Goal: Information Seeking & Learning: Learn about a topic

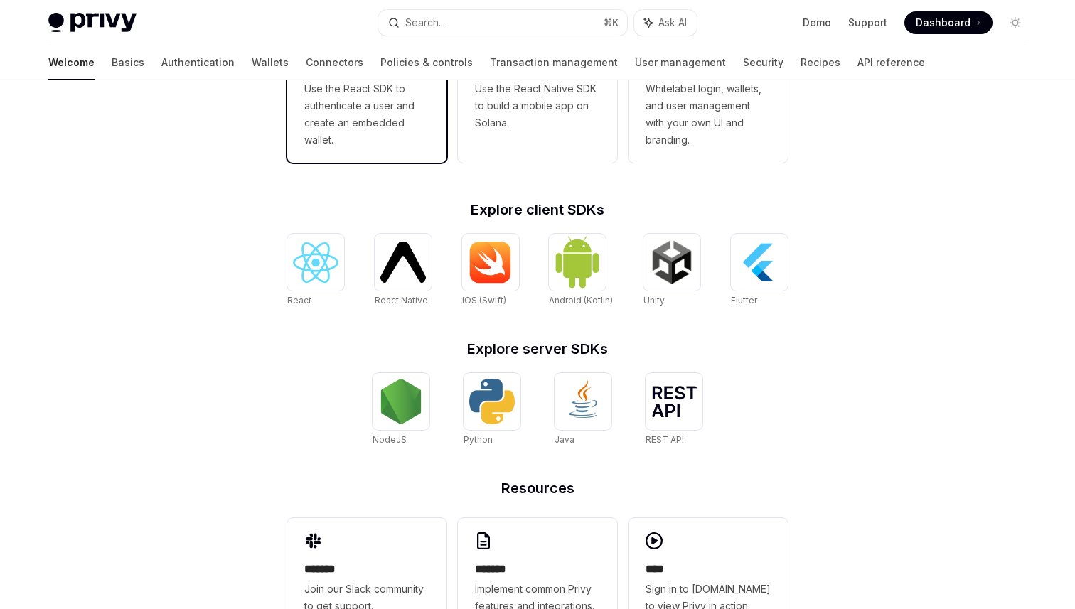
scroll to position [521, 0]
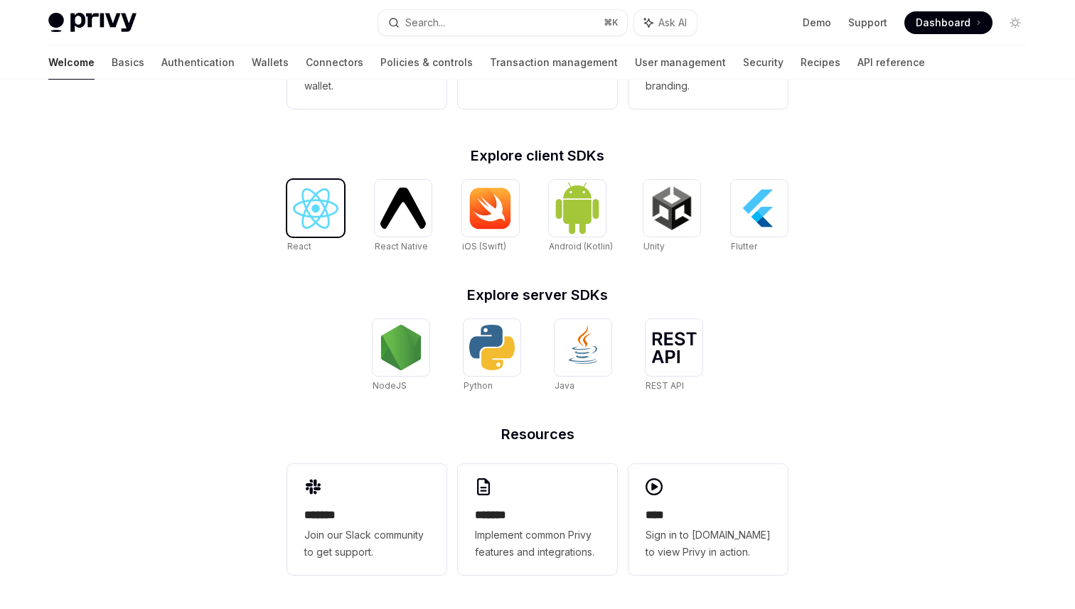
click at [310, 225] on img at bounding box center [316, 208] width 46 height 41
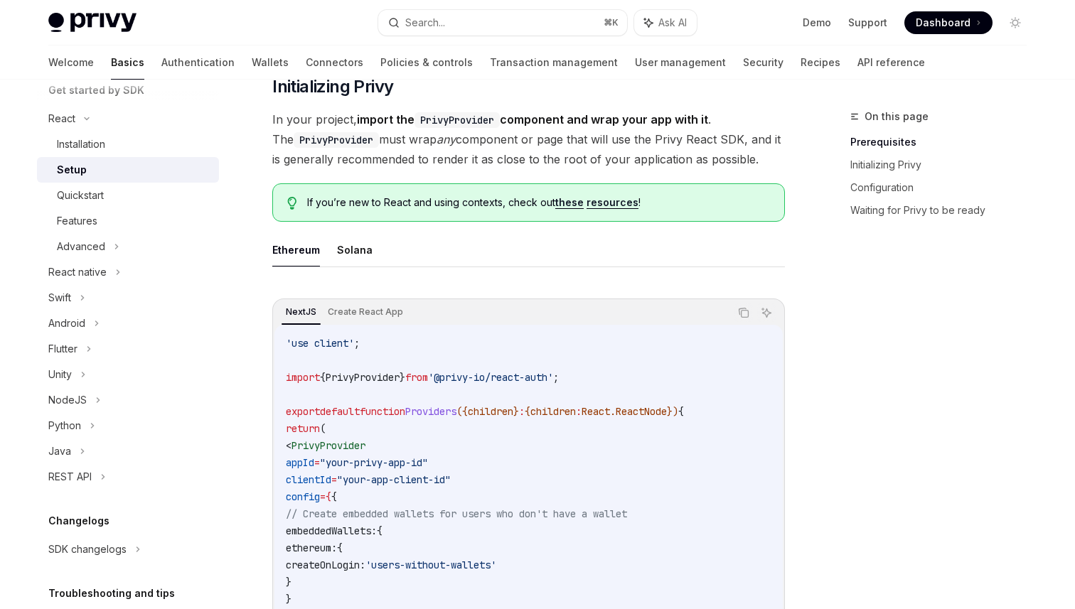
scroll to position [336, 0]
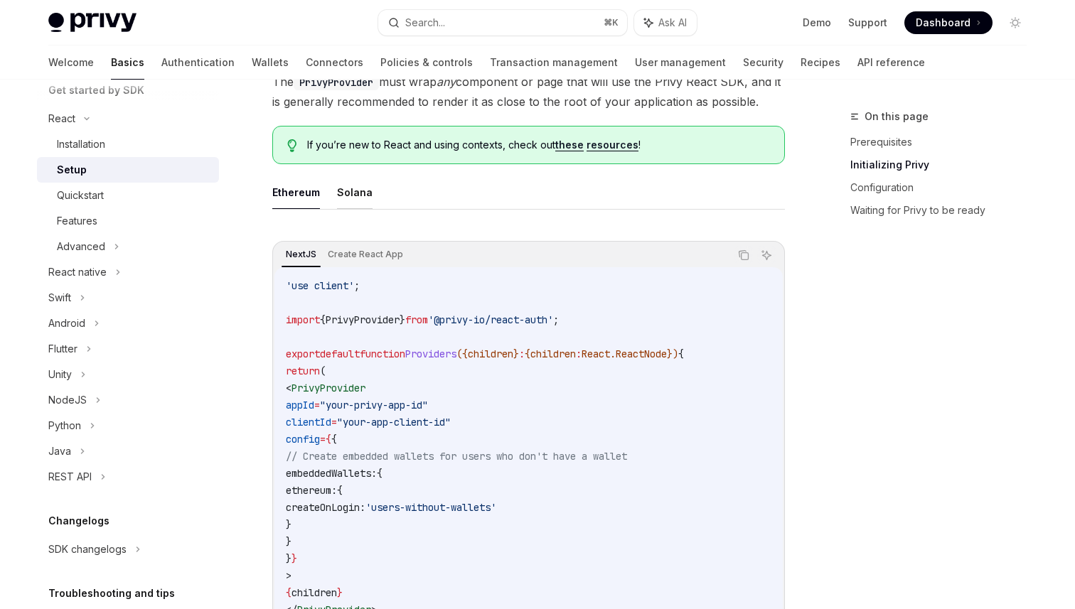
click at [342, 200] on button "Solana" at bounding box center [355, 192] width 36 height 33
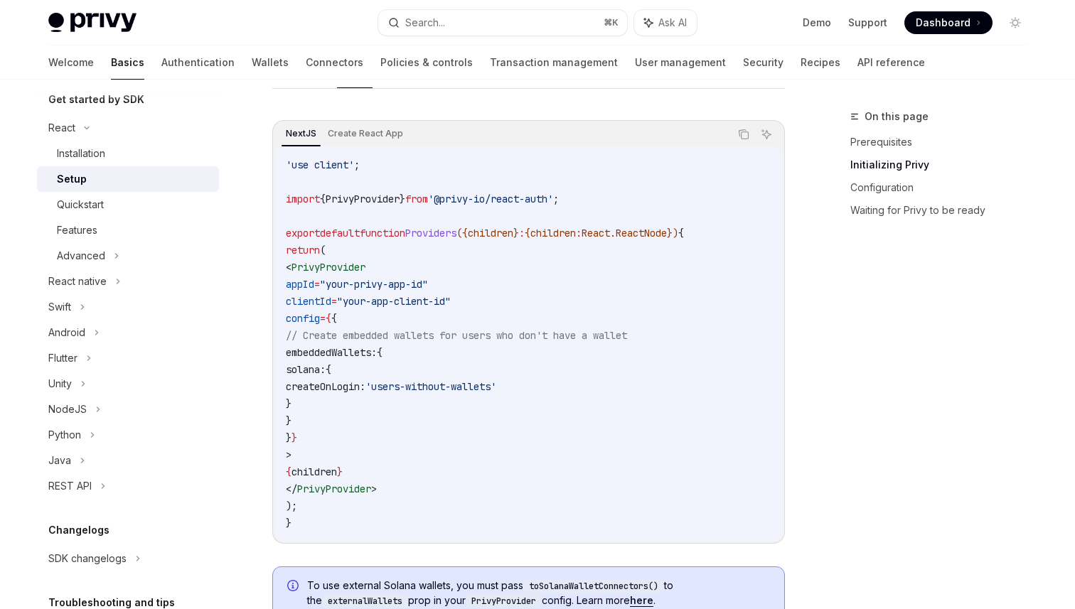
scroll to position [159, 0]
click at [124, 257] on div "Advanced" at bounding box center [128, 258] width 182 height 26
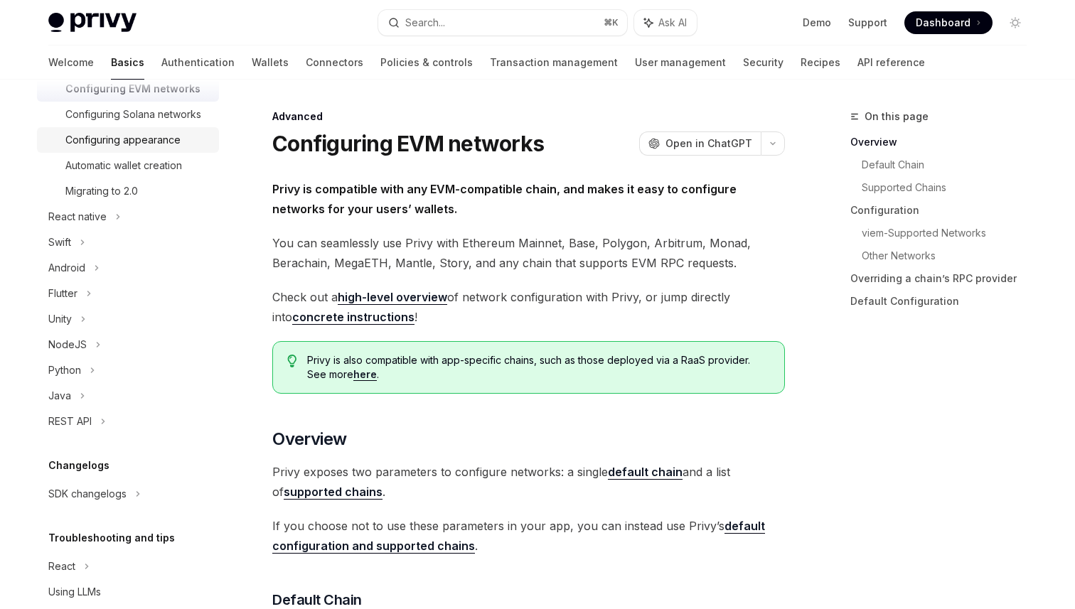
scroll to position [403, 0]
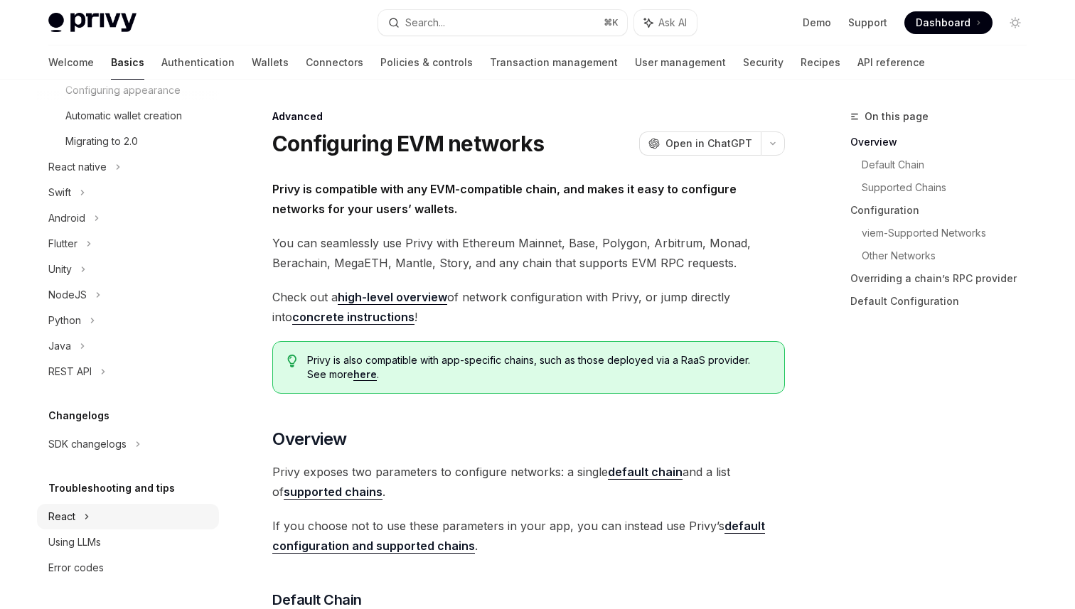
type textarea "*"
